Goal: Information Seeking & Learning: Learn about a topic

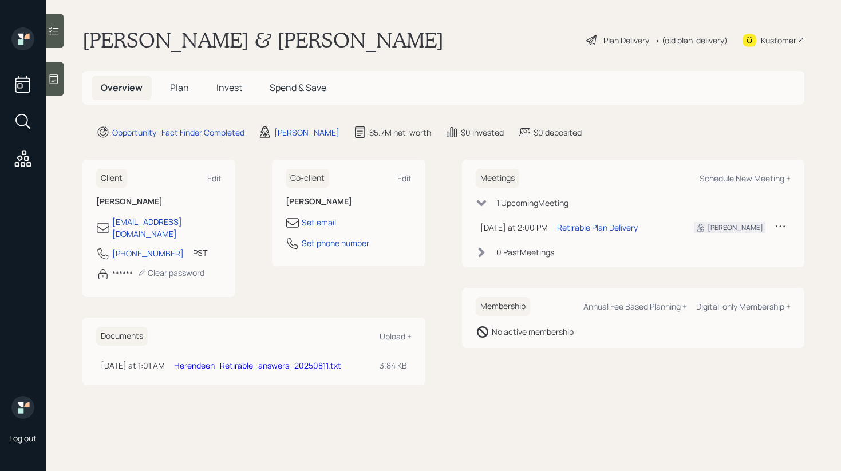
click at [779, 44] on div "Kustomer" at bounding box center [778, 40] width 35 height 12
click at [178, 82] on span "Plan" at bounding box center [179, 87] width 19 height 13
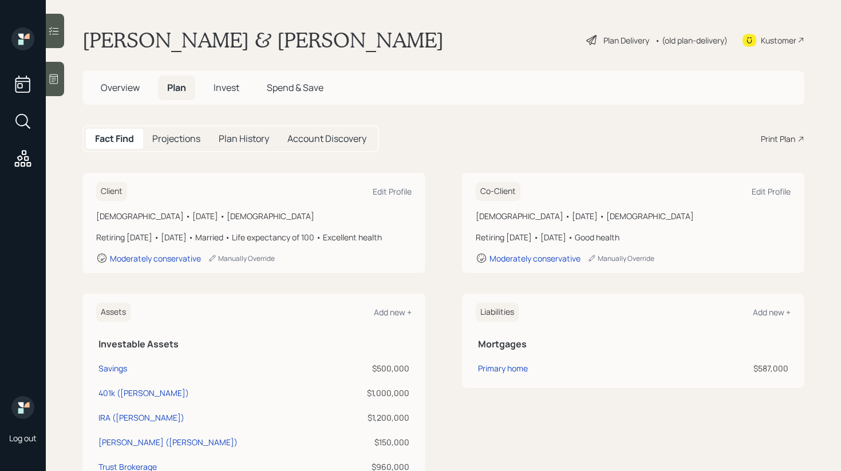
click at [232, 94] on h5 "Invest" at bounding box center [226, 88] width 44 height 25
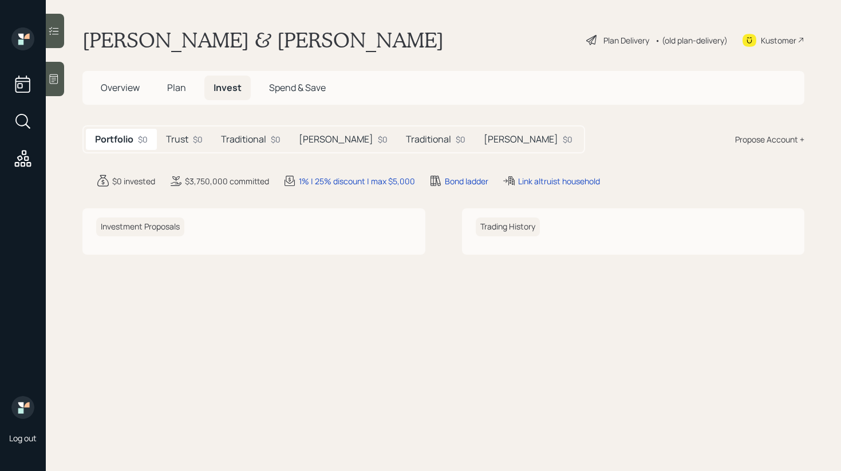
click at [194, 133] on div "$0" at bounding box center [198, 139] width 10 height 12
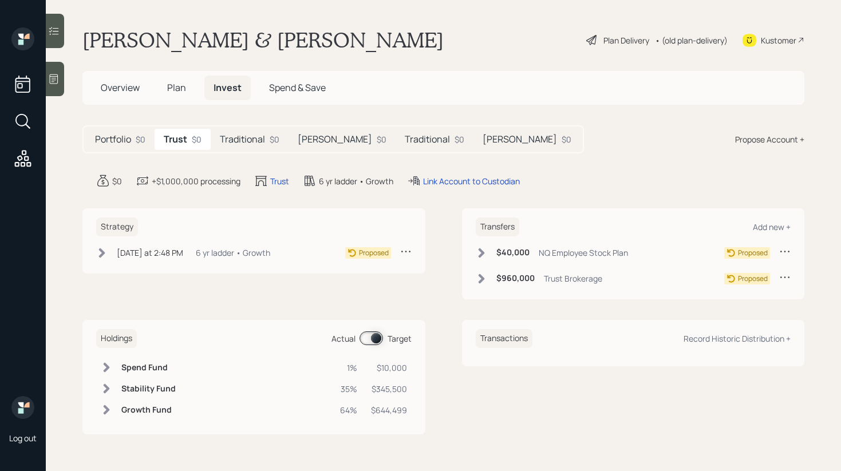
click at [257, 136] on h5 "Traditional" at bounding box center [242, 139] width 45 height 11
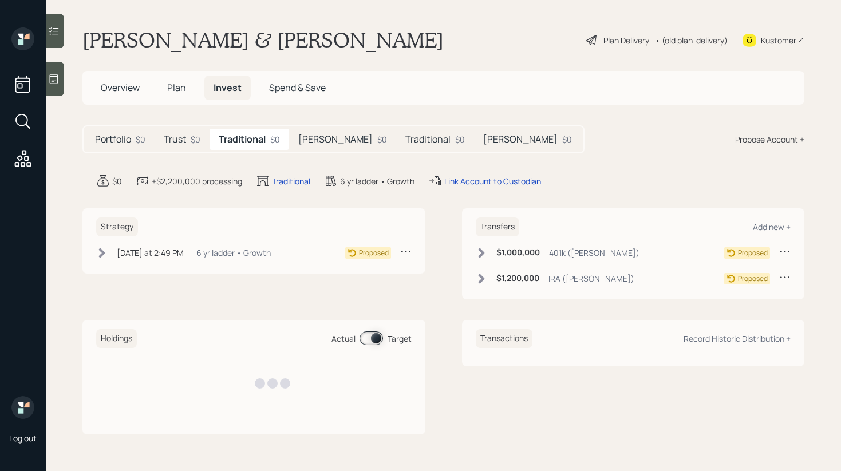
click at [318, 137] on h5 "[PERSON_NAME]" at bounding box center [335, 139] width 74 height 11
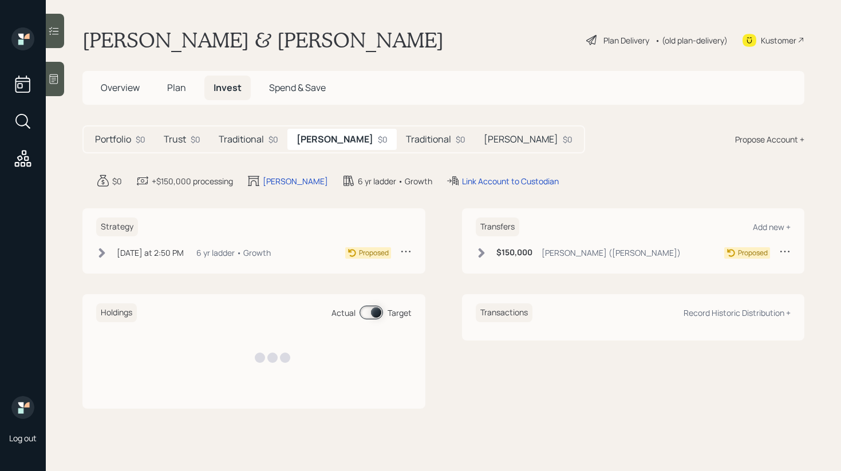
click at [406, 137] on h5 "Traditional" at bounding box center [428, 139] width 45 height 11
click at [474, 137] on div "[PERSON_NAME] $0" at bounding box center [527, 139] width 107 height 21
